Goal: Information Seeking & Learning: Understand process/instructions

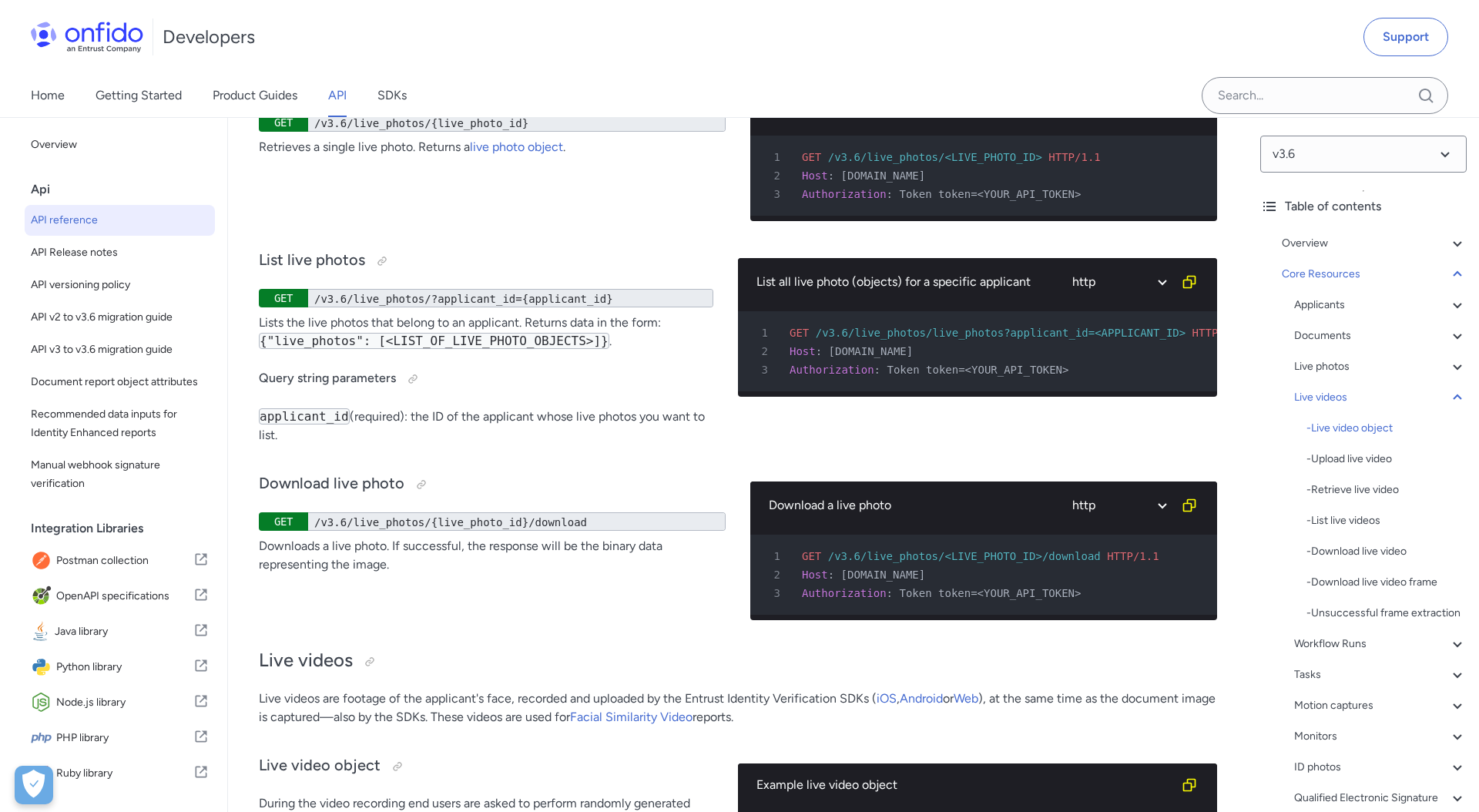
scroll to position [29852, 0]
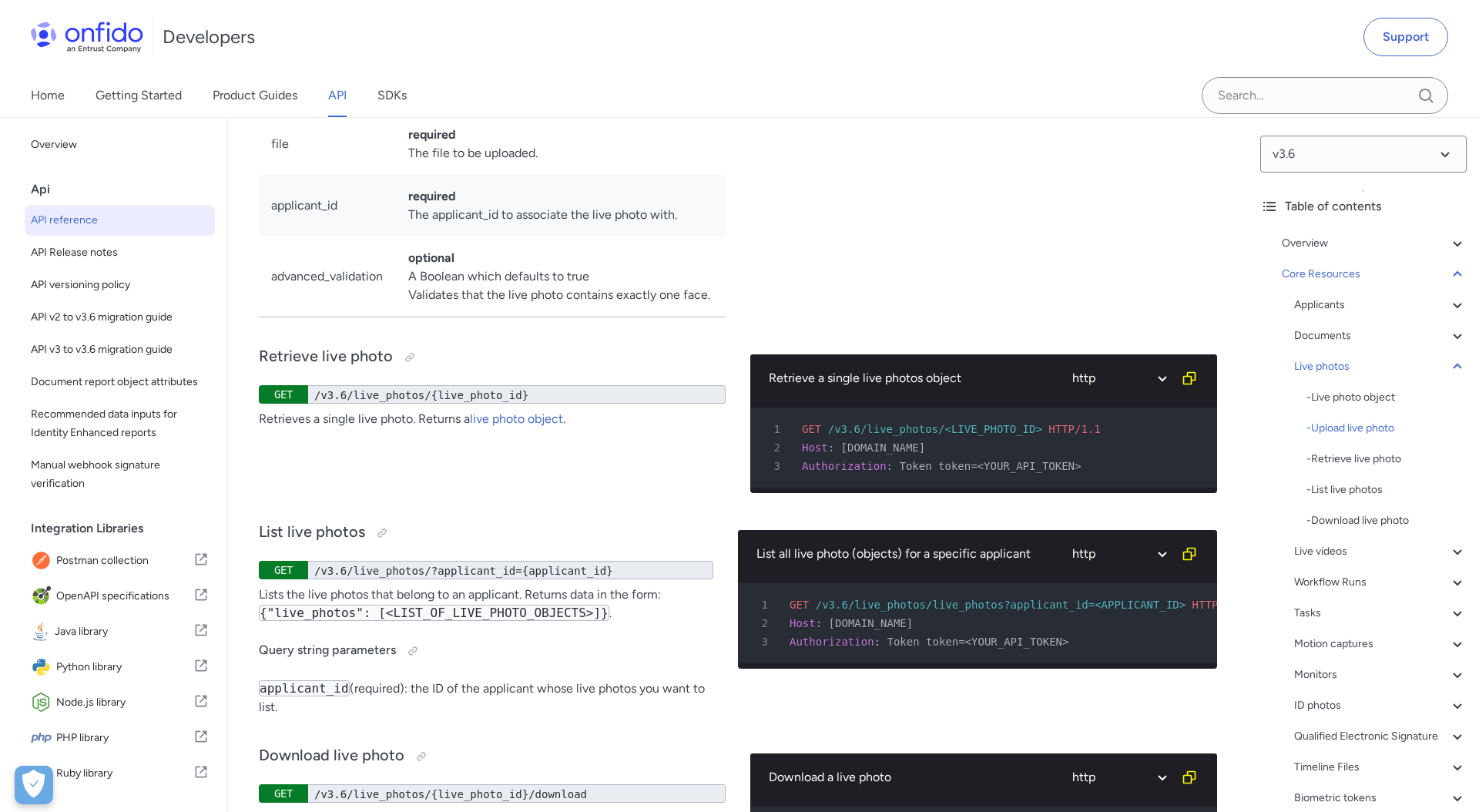
scroll to position [36369, 0]
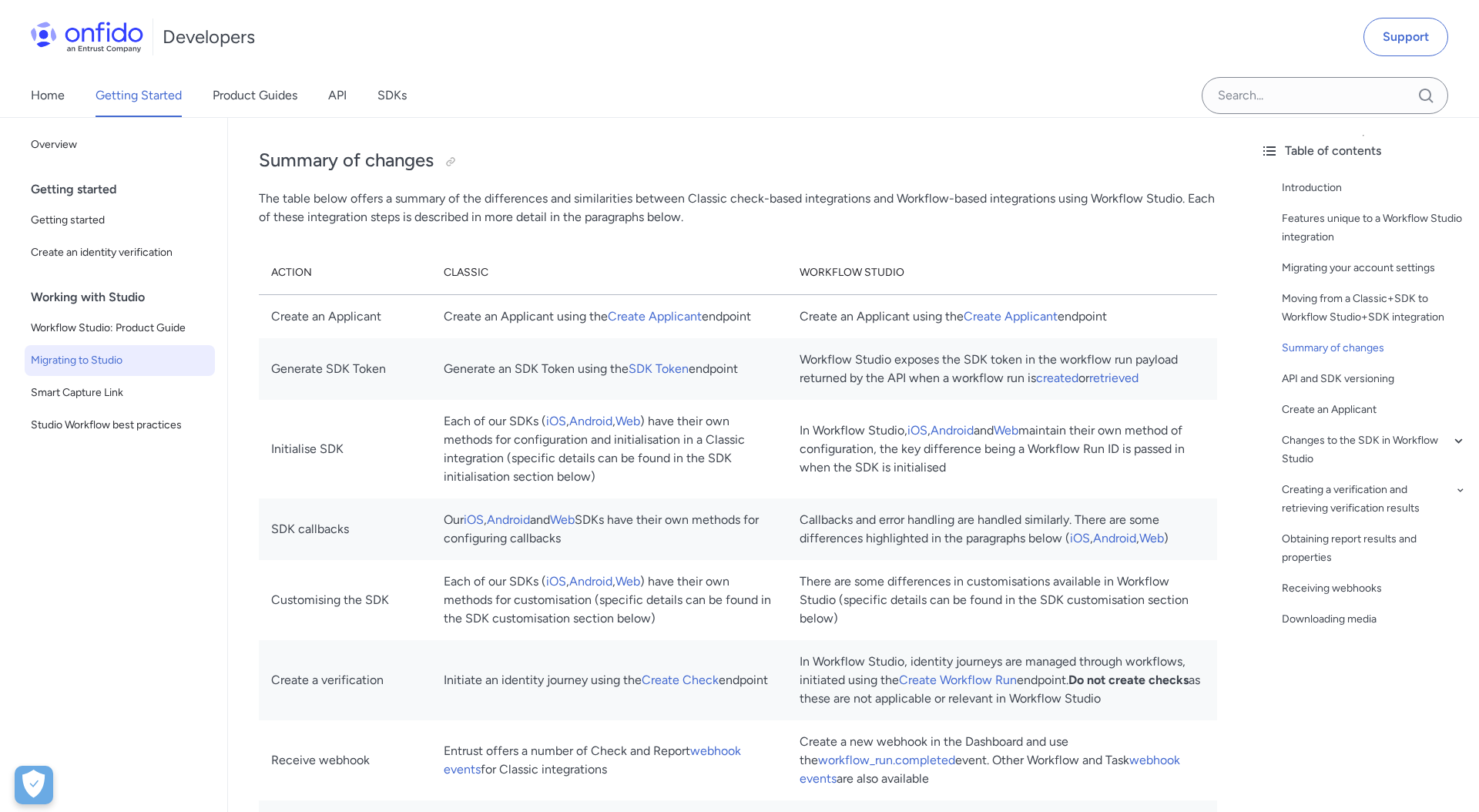
click at [151, 356] on span "Migrating to Studio" at bounding box center [120, 360] width 178 height 18
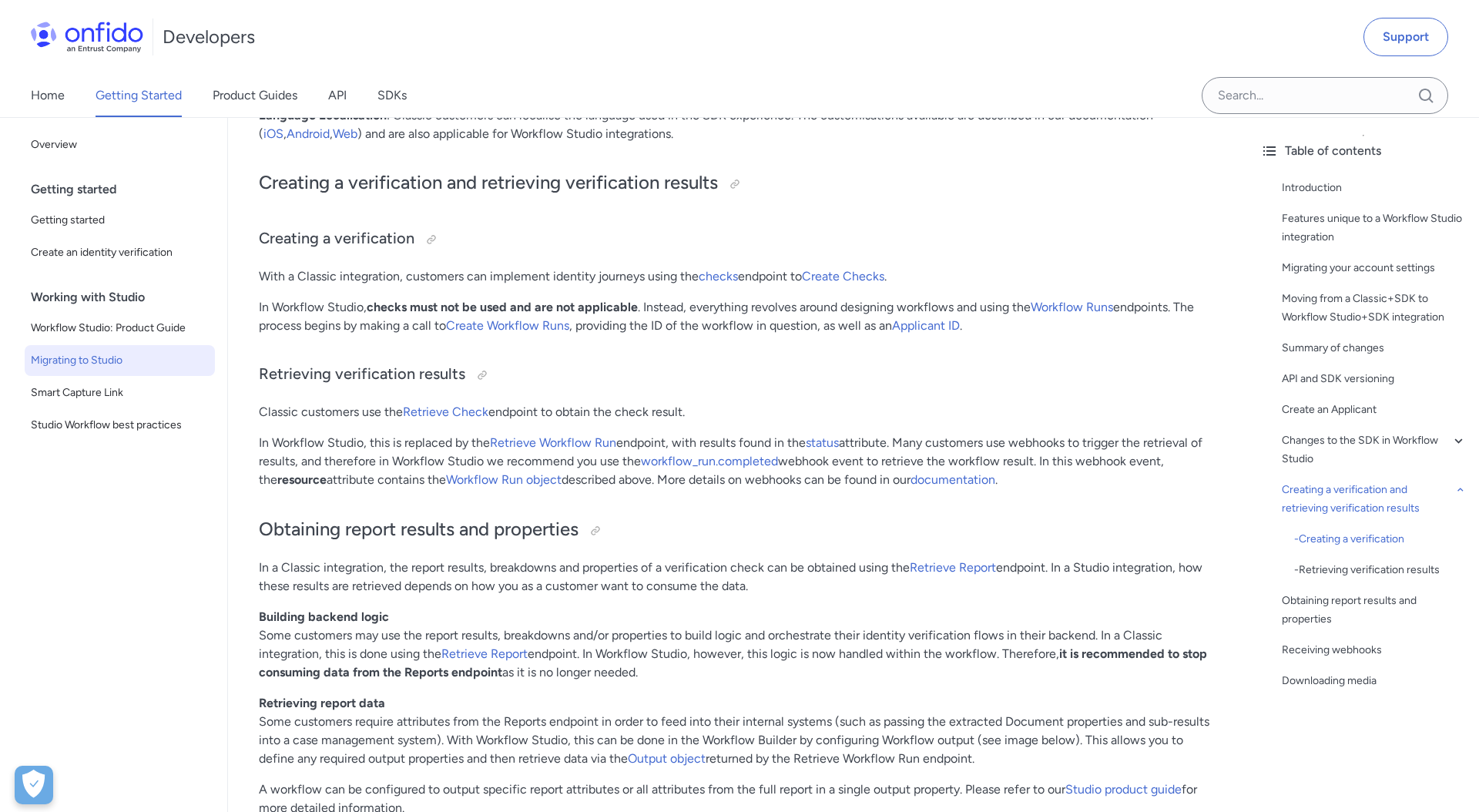
scroll to position [5381, 0]
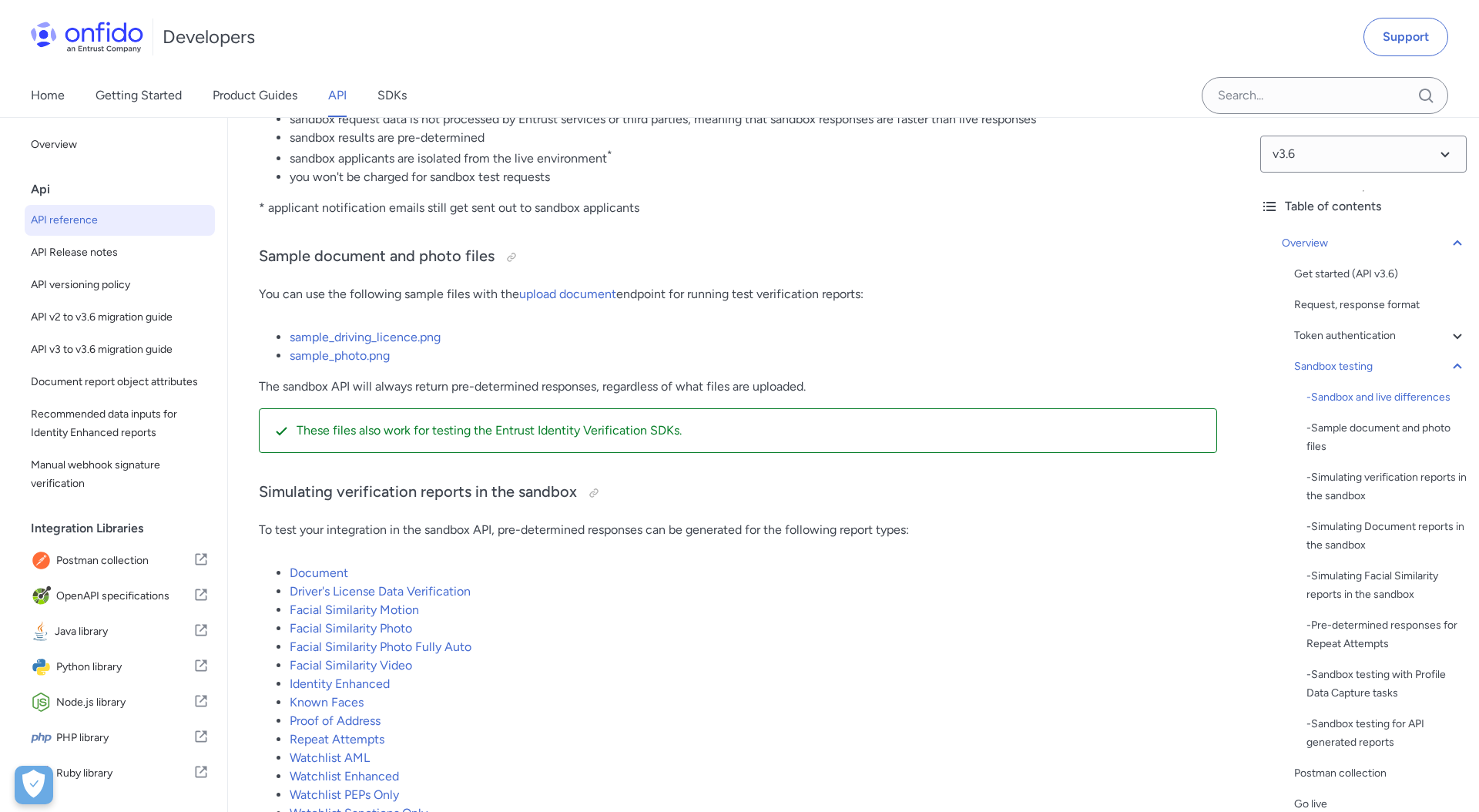
scroll to position [2656, 0]
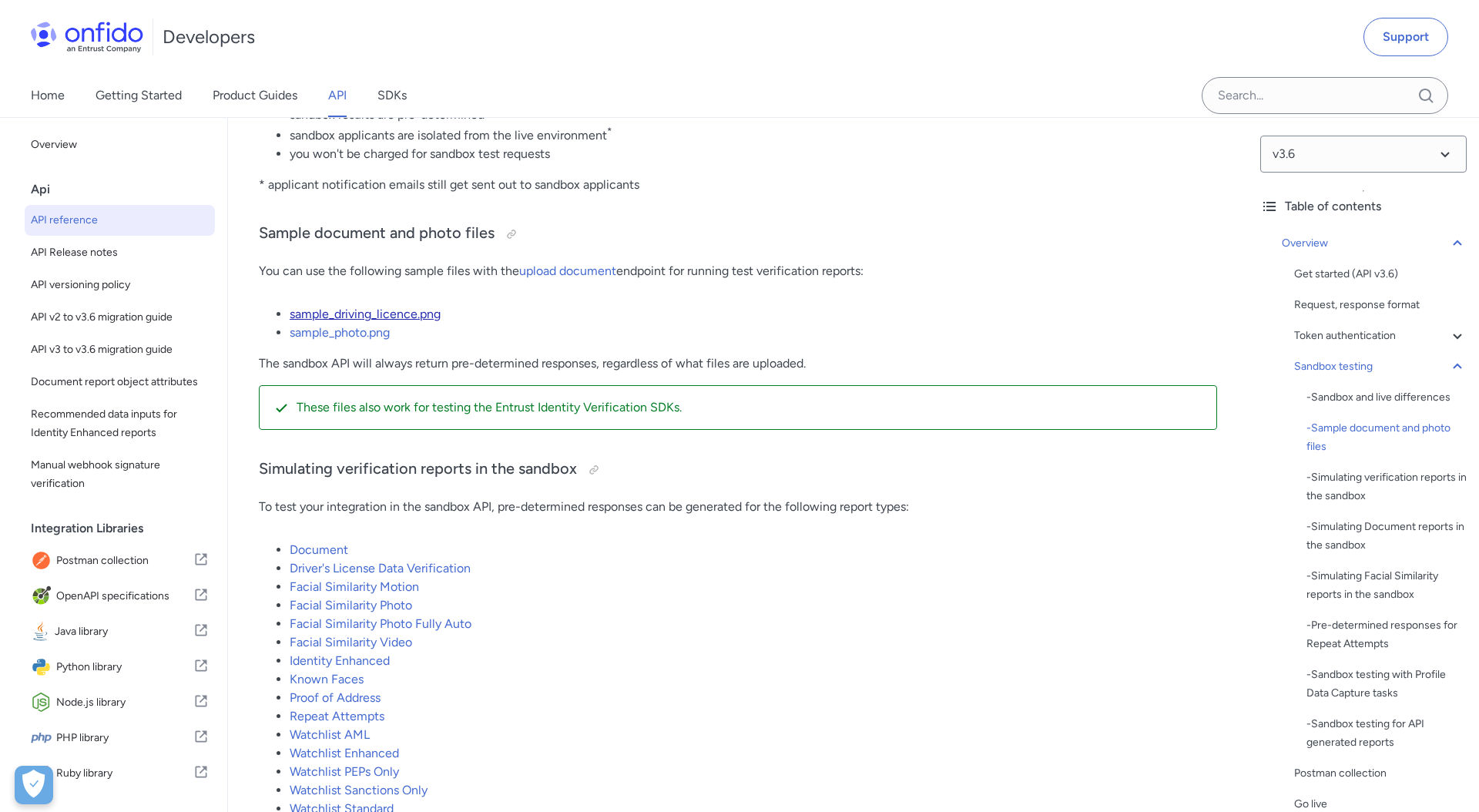
click at [358, 321] on link "sample_driving_licence.png" at bounding box center [365, 313] width 151 height 14
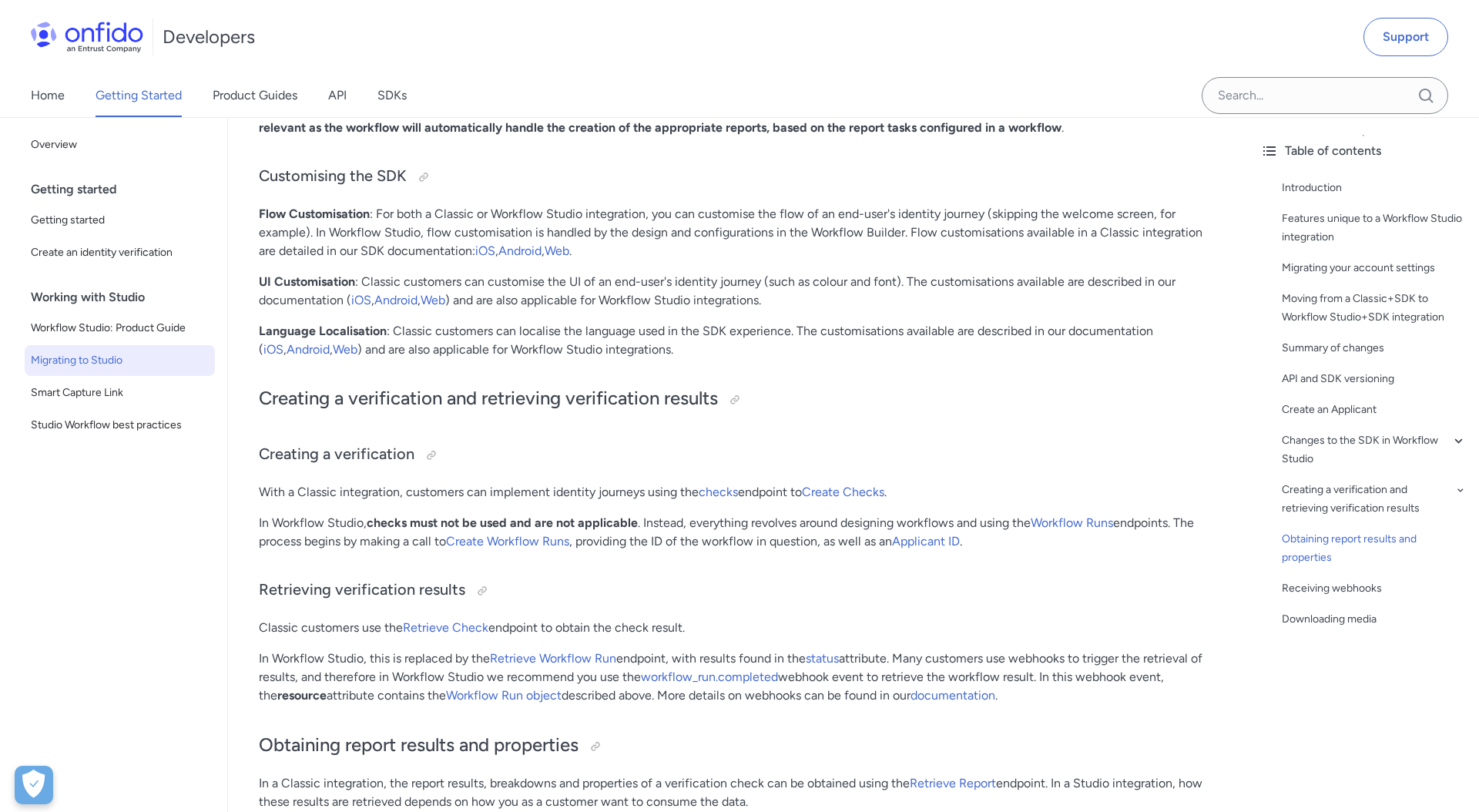
scroll to position [5086, 0]
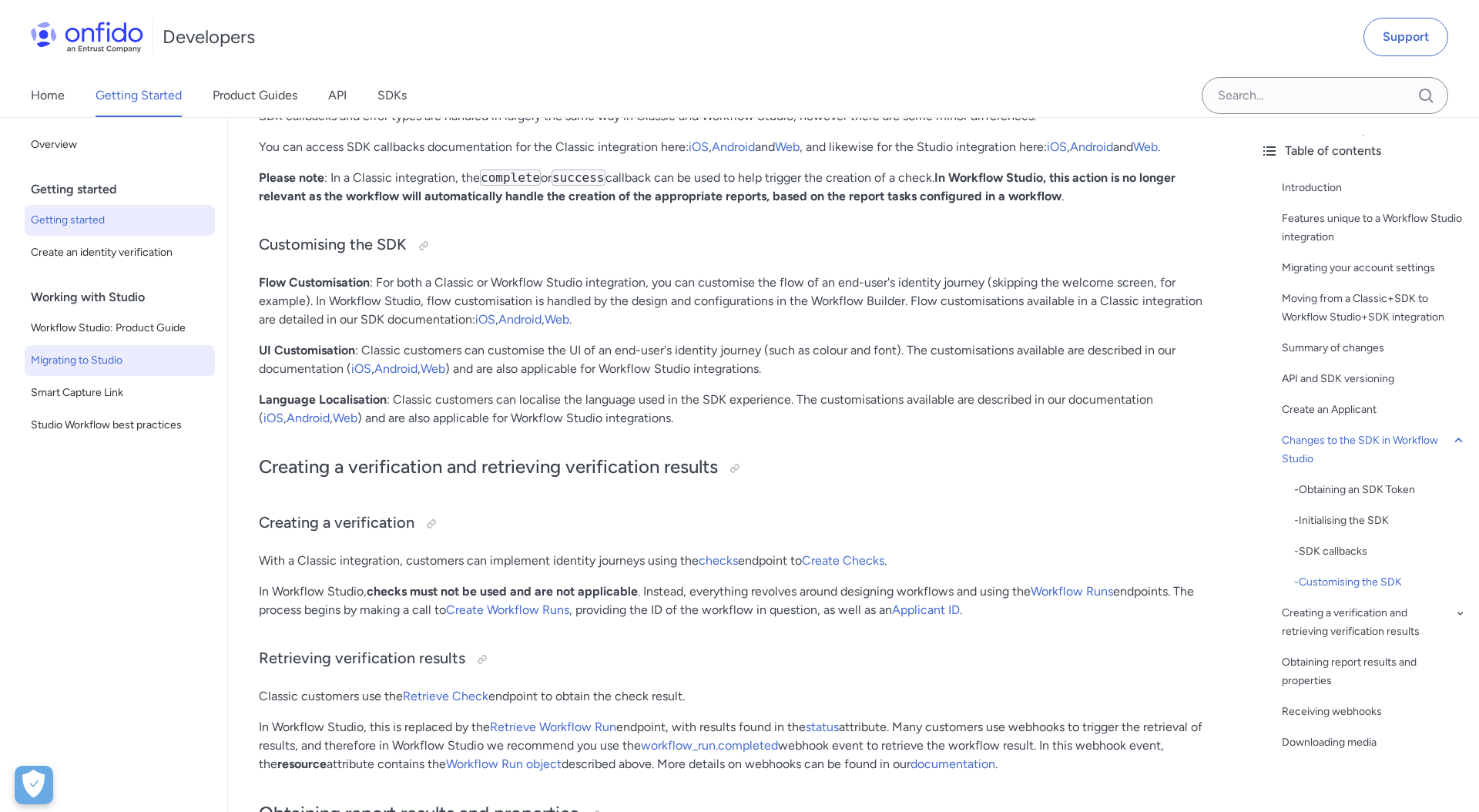
click at [117, 211] on link "Getting started" at bounding box center [120, 220] width 191 height 31
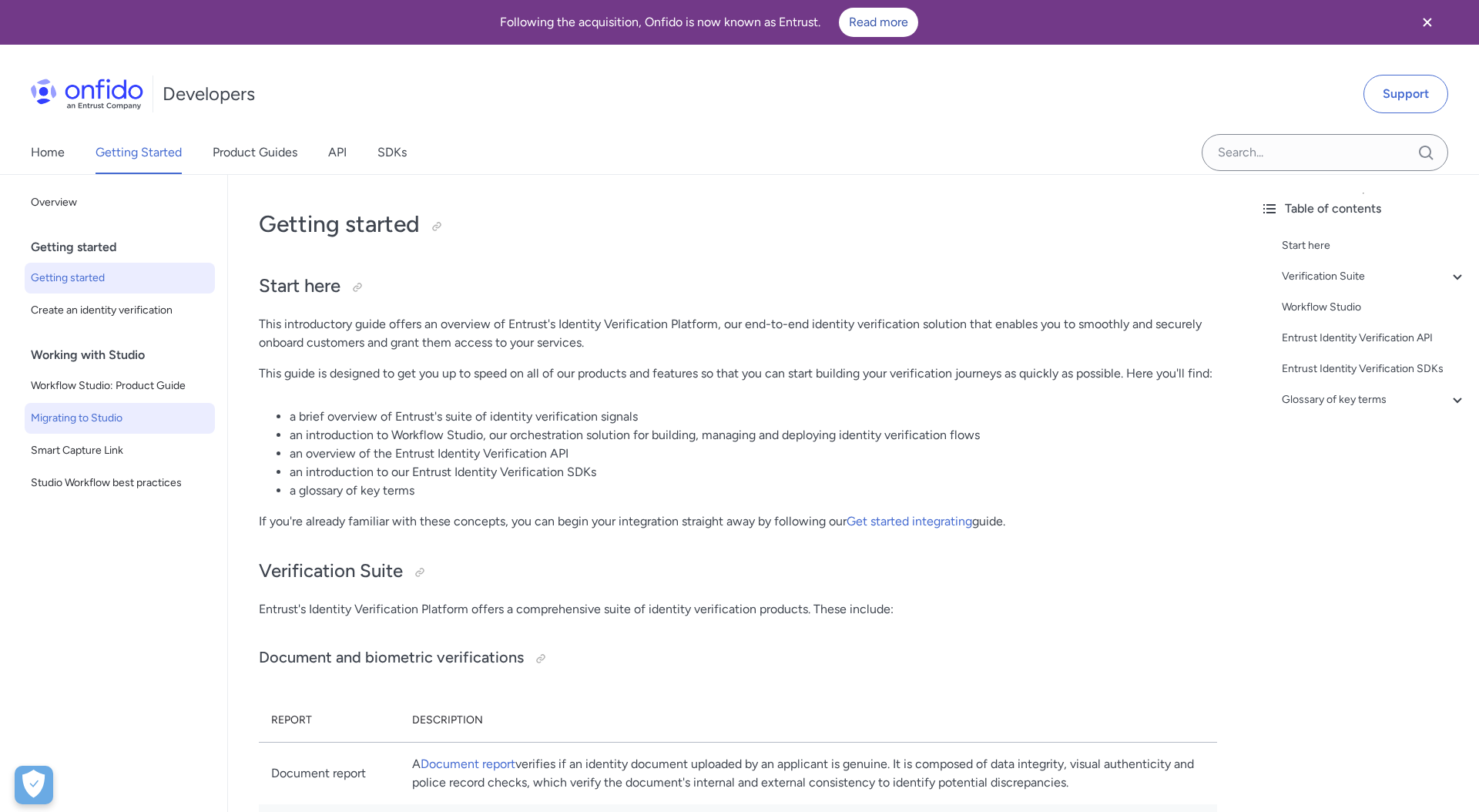
click at [119, 420] on span "Migrating to Studio" at bounding box center [120, 417] width 178 height 18
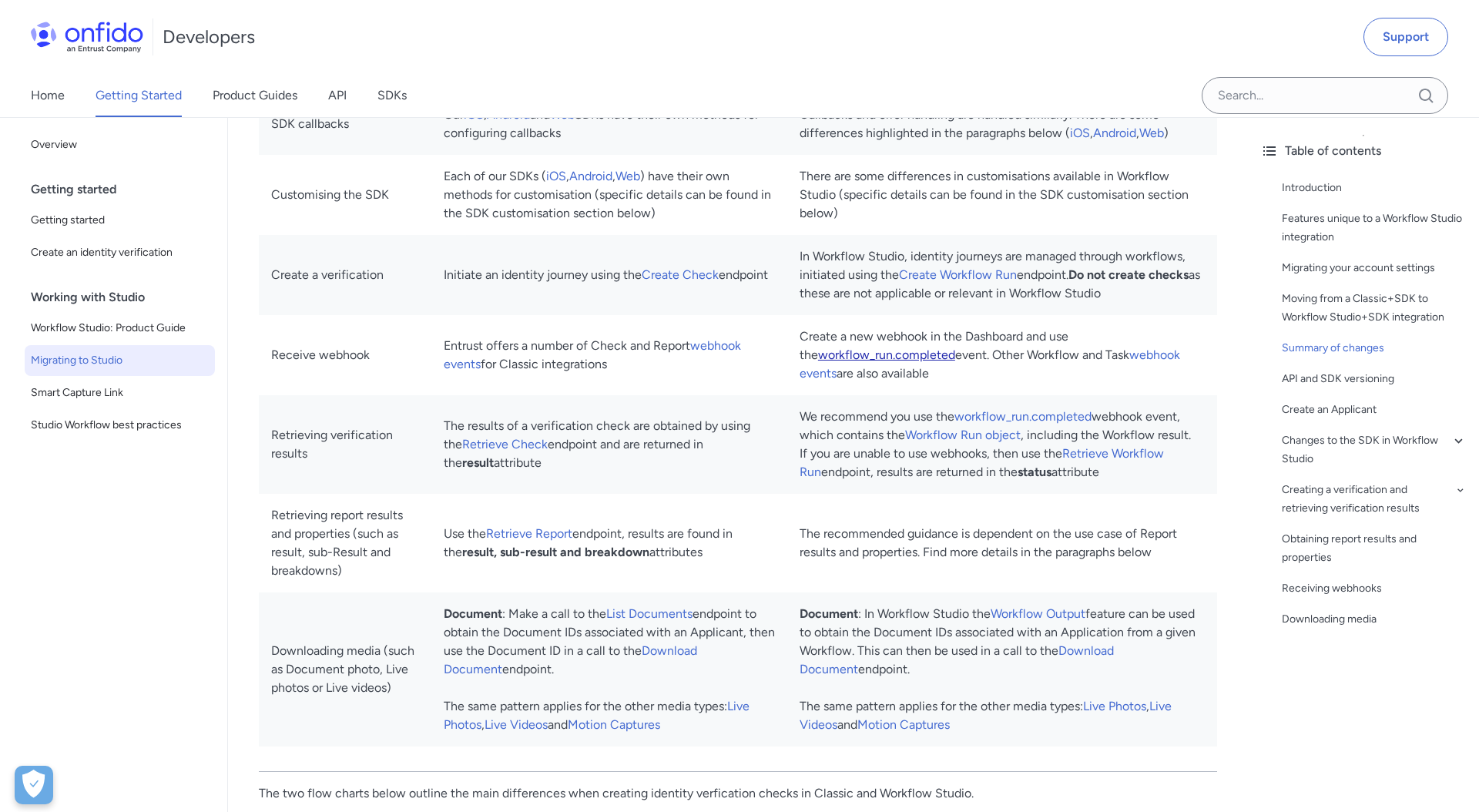
scroll to position [2090, 0]
click at [829, 359] on link "workflow_run.completed" at bounding box center [886, 350] width 137 height 14
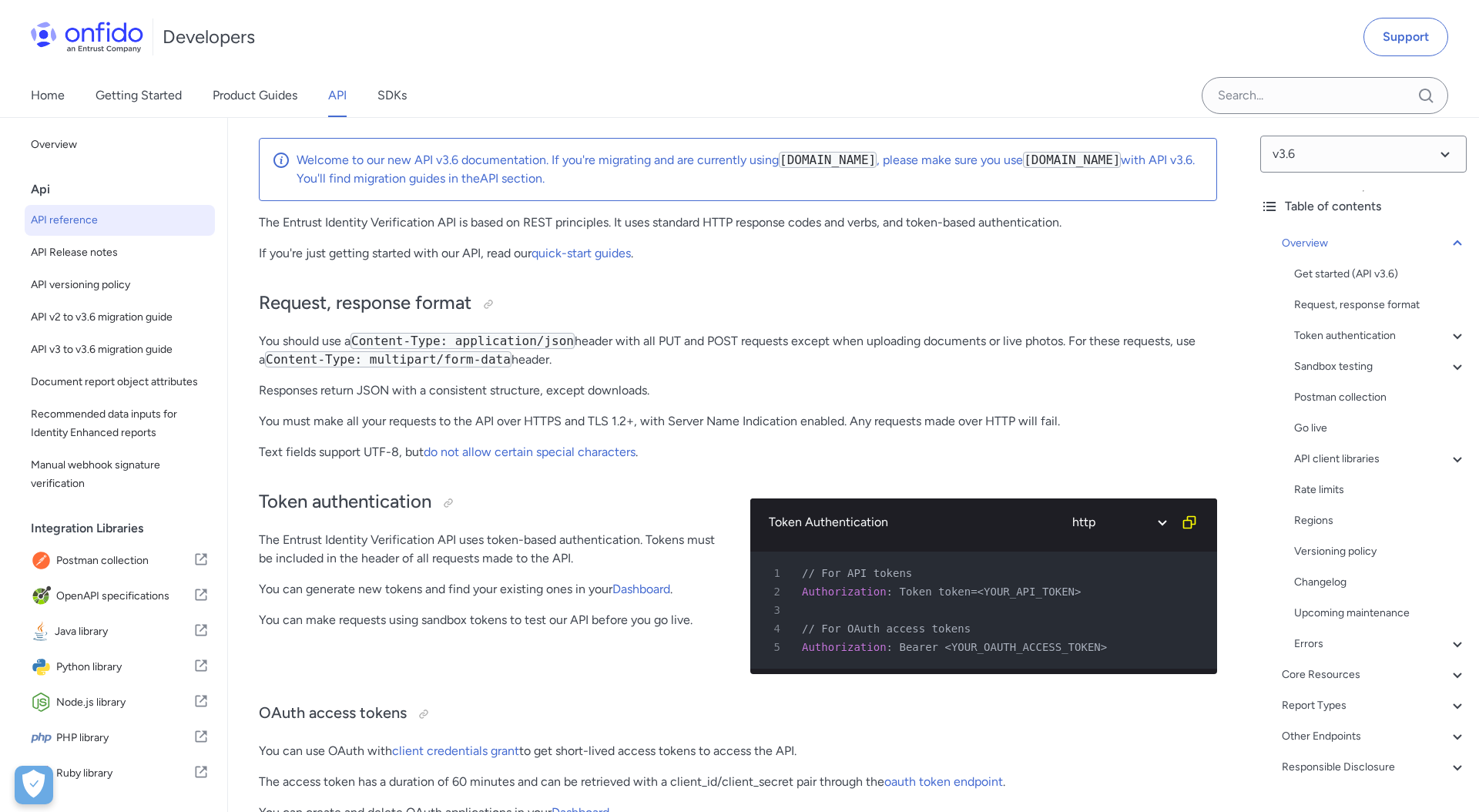
scroll to position [191, 0]
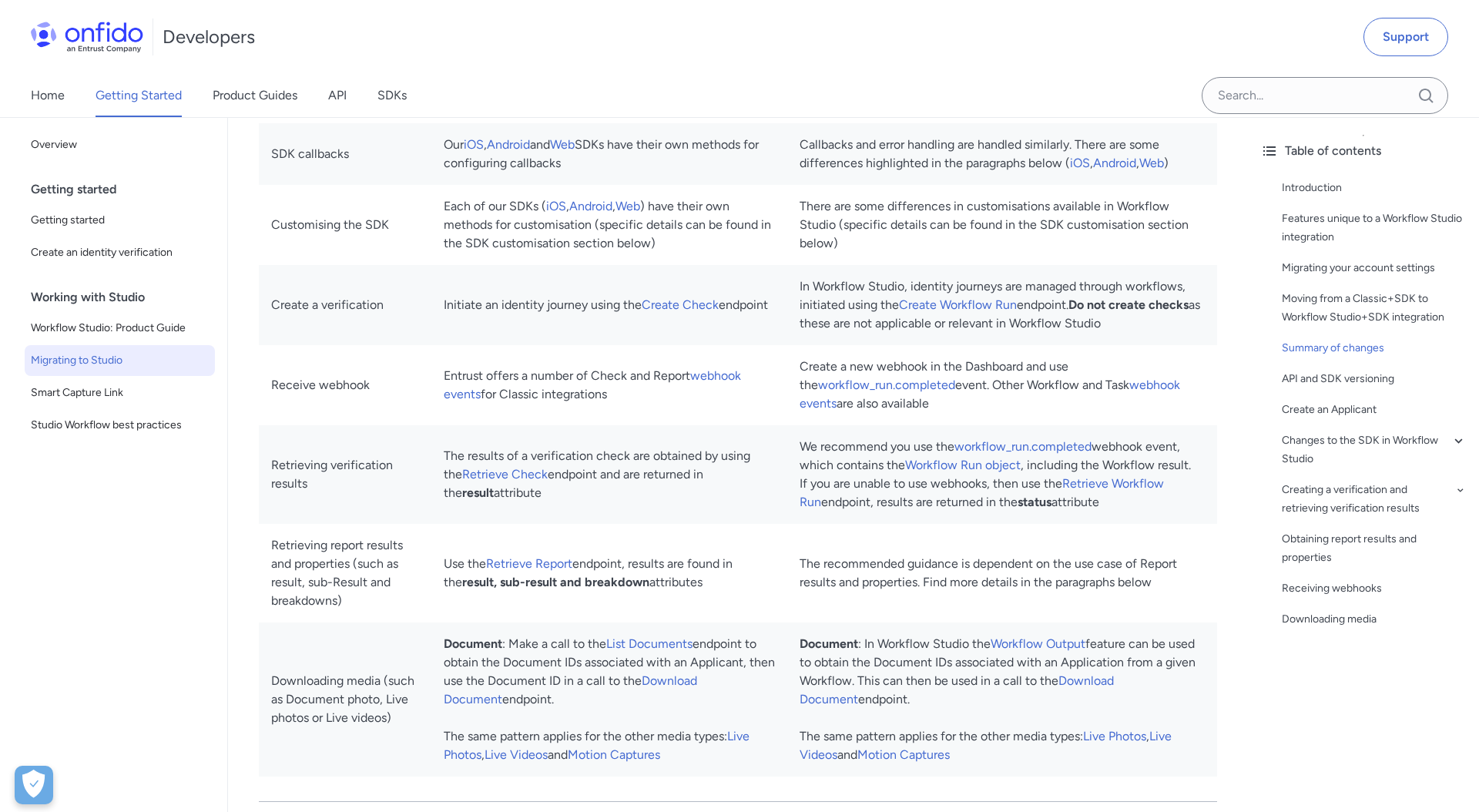
scroll to position [2055, 0]
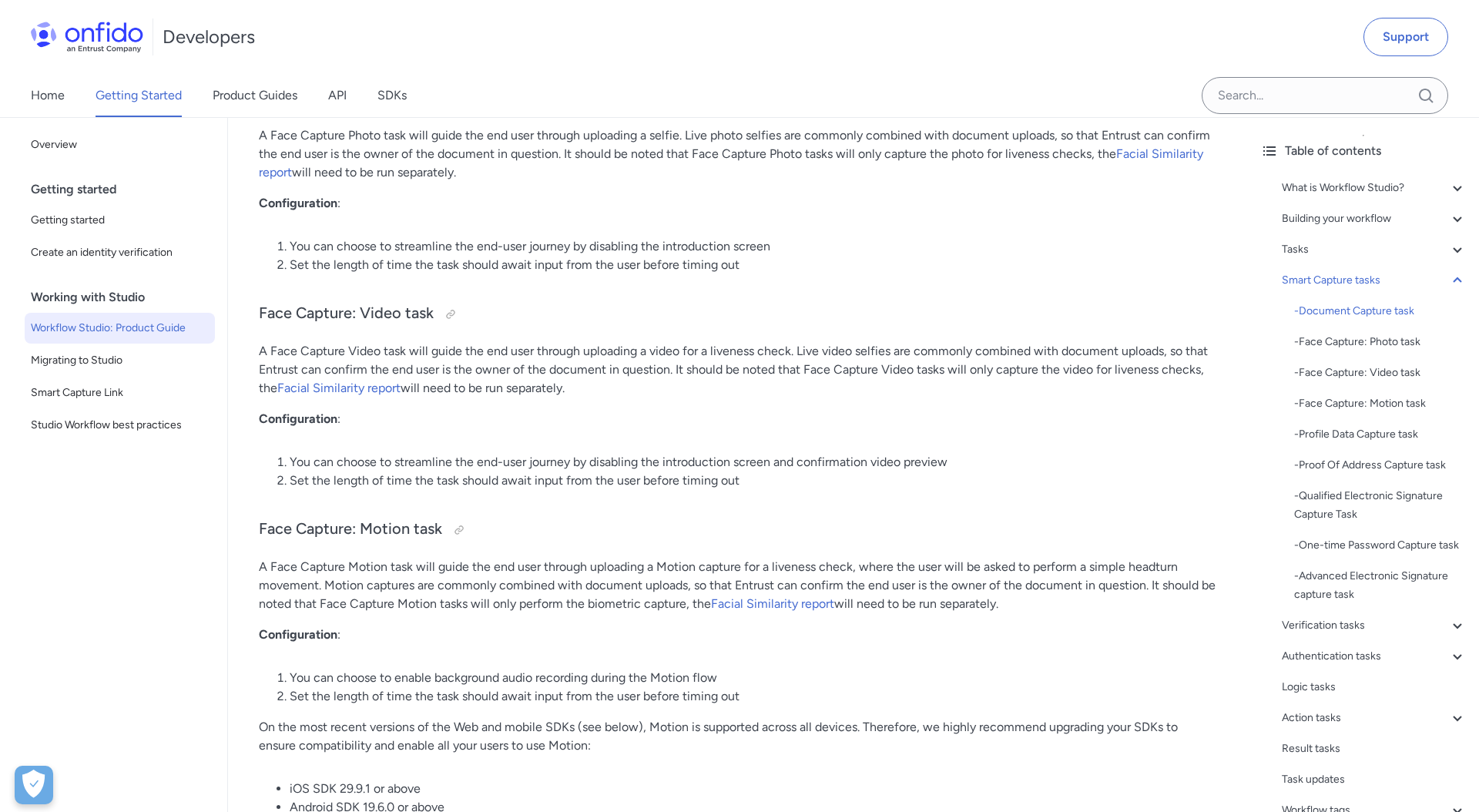
scroll to position [5688, 0]
